Goal: Information Seeking & Learning: Learn about a topic

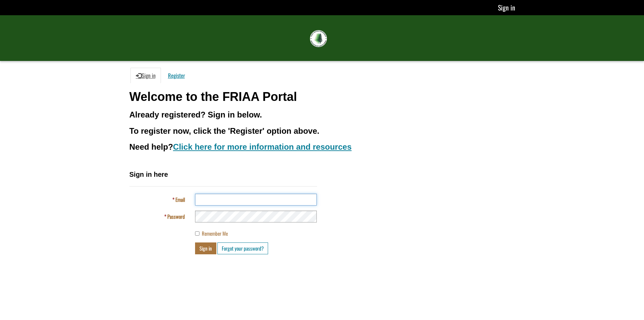
click at [207, 199] on input "Email" at bounding box center [256, 199] width 122 height 12
type input "**********"
click at [205, 247] on button "Sign in" at bounding box center [205, 248] width 21 height 12
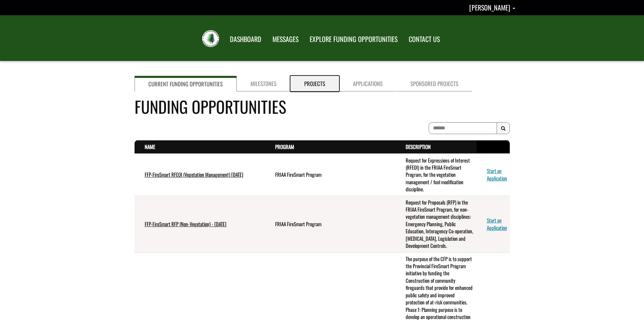
click at [304, 83] on link "Projects" at bounding box center [315, 84] width 49 height 16
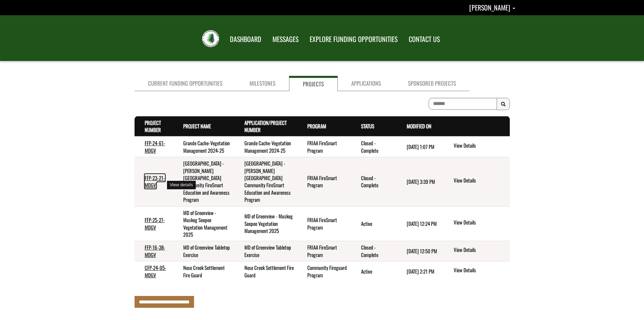
click at [150, 184] on link "FFP-23-21-MDGV" at bounding box center [155, 181] width 20 height 15
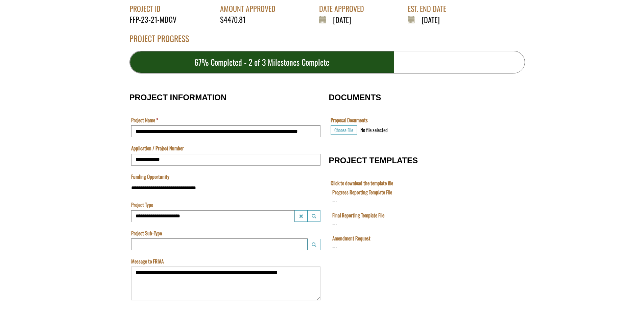
scroll to position [153, 0]
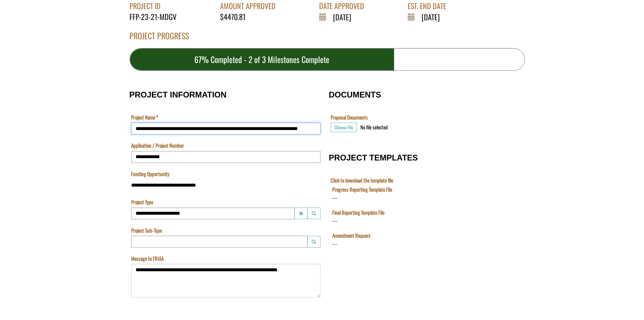
drag, startPoint x: 135, startPoint y: 126, endPoint x: 305, endPoint y: 122, distance: 169.8
click at [305, 122] on td "**********" at bounding box center [226, 128] width 193 height 28
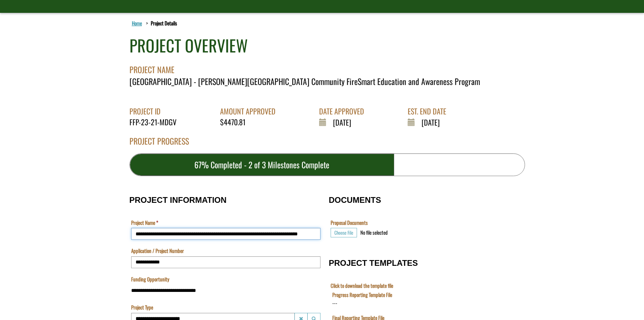
scroll to position [0, 0]
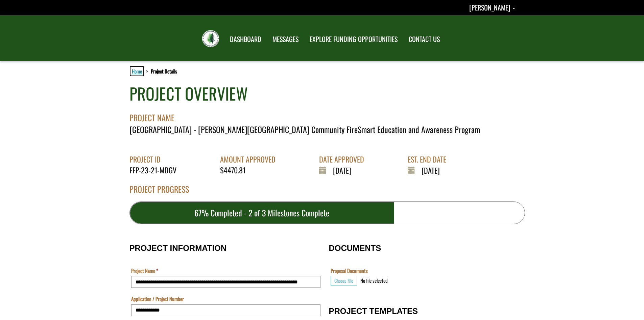
click at [137, 71] on link "Home" at bounding box center [137, 71] width 13 height 9
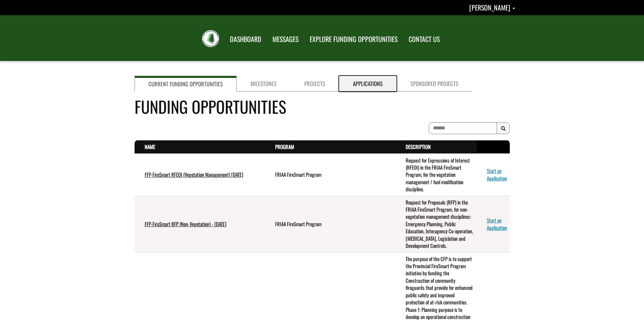
click at [368, 82] on link "Applications" at bounding box center [367, 84] width 57 height 16
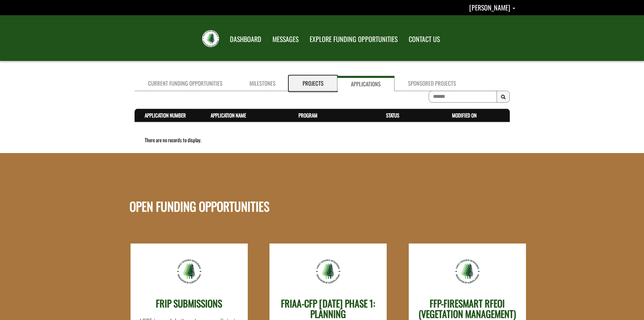
click at [307, 86] on link "Projects" at bounding box center [313, 83] width 48 height 15
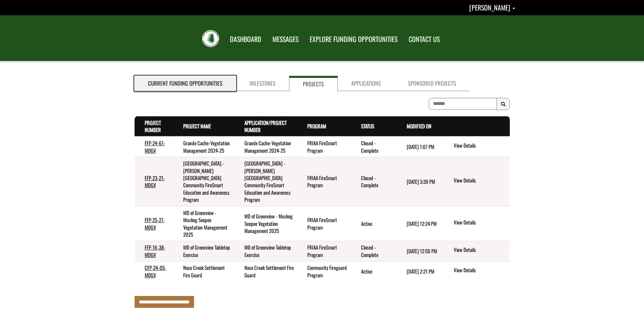
click at [182, 83] on link "Current Funding Opportunities" at bounding box center [185, 83] width 101 height 15
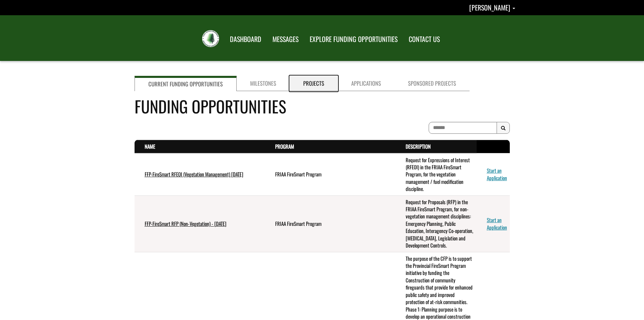
click at [314, 81] on link "Projects" at bounding box center [314, 83] width 48 height 15
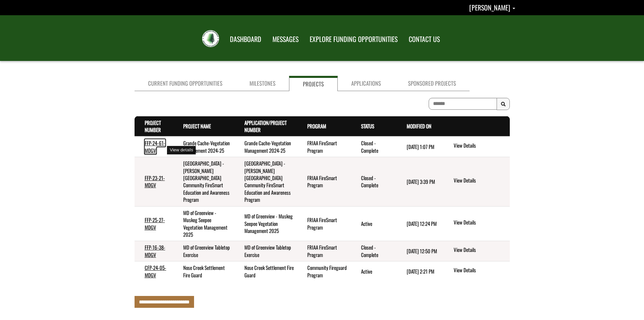
click at [152, 146] on link "FFP-24-61-MDGV" at bounding box center [155, 146] width 21 height 15
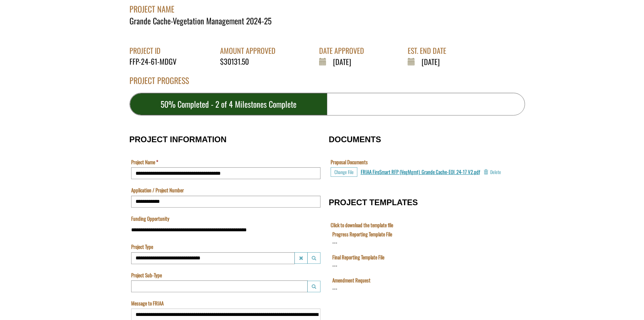
scroll to position [145, 0]
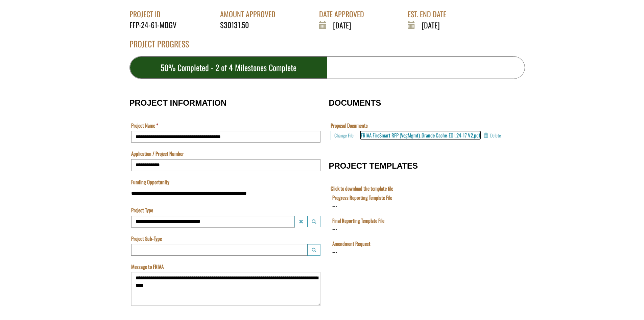
click at [450, 135] on span "FRIAA FireSmart RFP (VegMgmt)_Grande Cache-EOI_24-17 V2.pdf" at bounding box center [420, 134] width 119 height 7
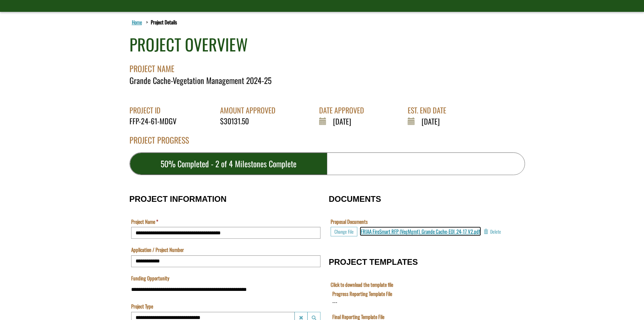
scroll to position [0, 0]
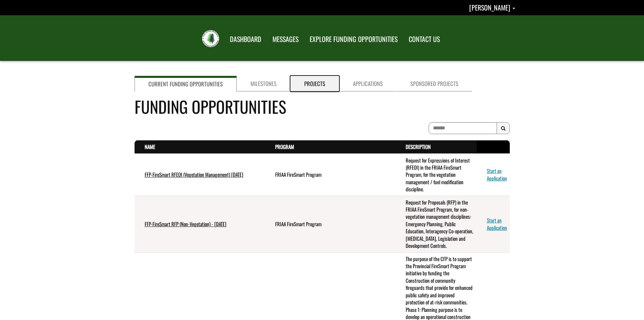
click at [308, 82] on link "Projects" at bounding box center [315, 84] width 49 height 16
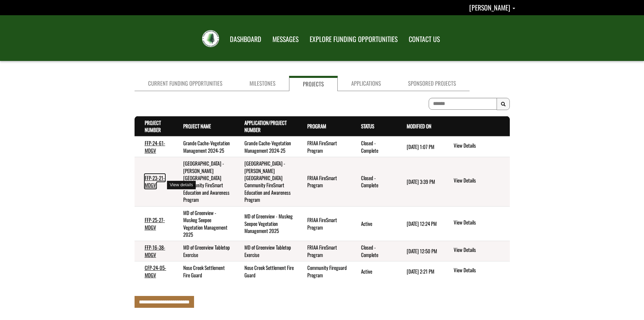
click at [153, 183] on link "FFP-23-21-MDGV" at bounding box center [155, 181] width 20 height 15
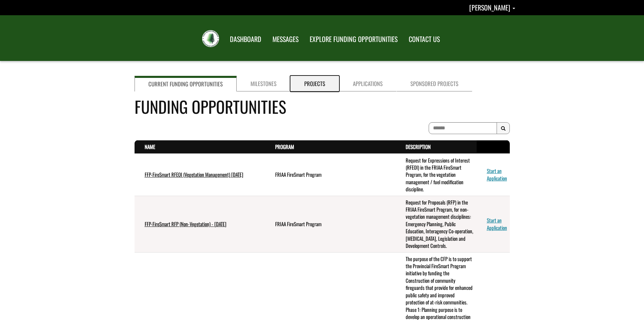
click at [309, 84] on link "Projects" at bounding box center [315, 84] width 49 height 16
